Goal: Task Accomplishment & Management: Use online tool/utility

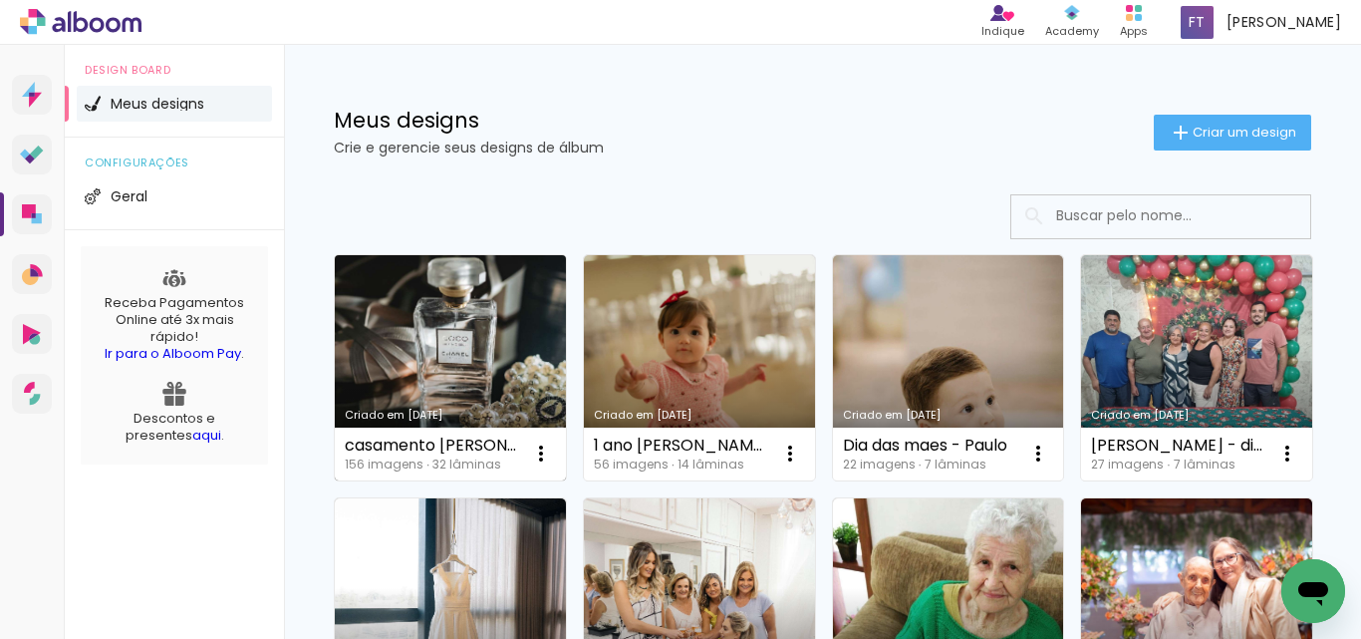
click at [497, 342] on link "Criado em [DATE]" at bounding box center [450, 367] width 231 height 225
